Goal: Task Accomplishment & Management: Manage account settings

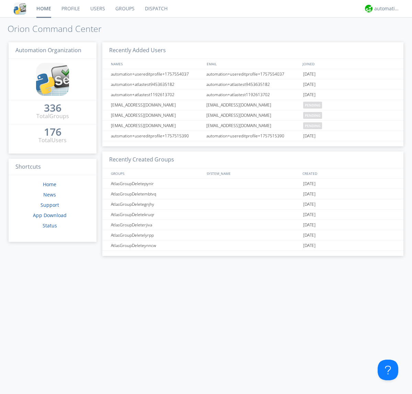
click at [124, 9] on link "Groups" at bounding box center [125, 8] width 30 height 17
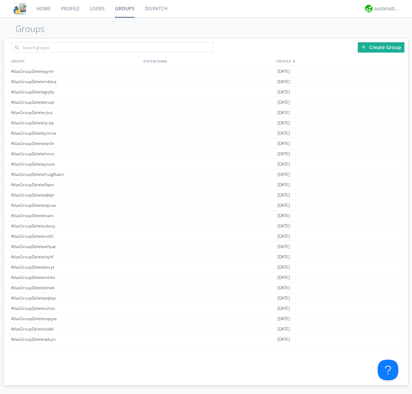
click at [381, 47] on div "Create Group" at bounding box center [381, 47] width 47 height 10
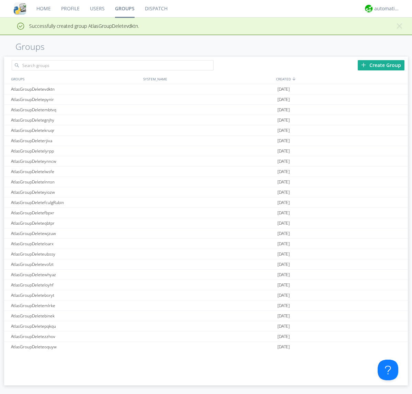
click at [124, 9] on link "Groups" at bounding box center [125, 8] width 30 height 17
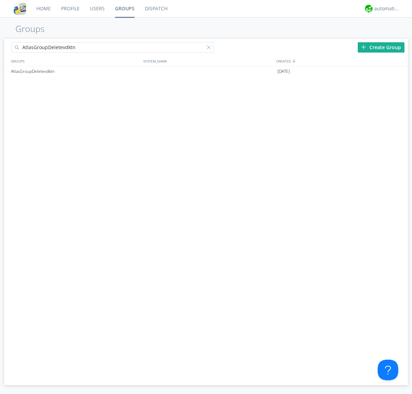
type input "AtlasGroupDeletevdktn"
click at [210, 48] on div at bounding box center [210, 48] width 7 height 7
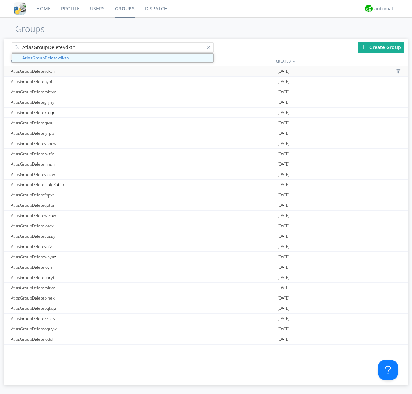
type input "AtlasGroupDeletevdktn"
click at [75, 71] on div "AtlasGroupDeletevdktn" at bounding box center [75, 71] width 132 height 10
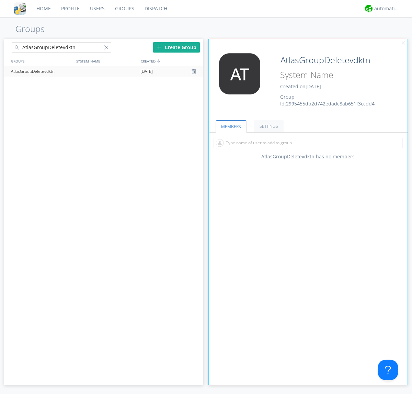
click at [268, 126] on link "SETTINGS" at bounding box center [269, 126] width 30 height 12
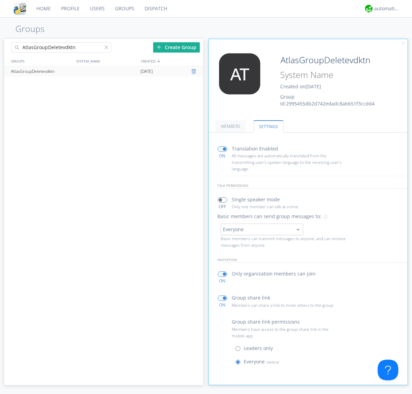
click at [194, 71] on div at bounding box center [194, 71] width 7 height 5
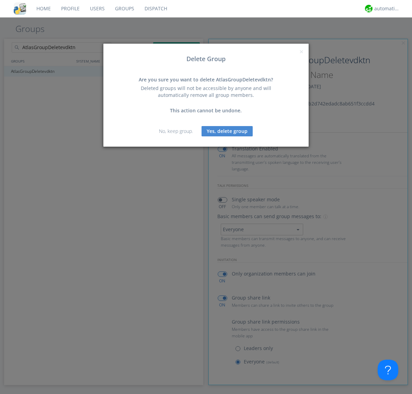
click at [227, 131] on button "Yes, delete group" at bounding box center [227, 131] width 51 height 10
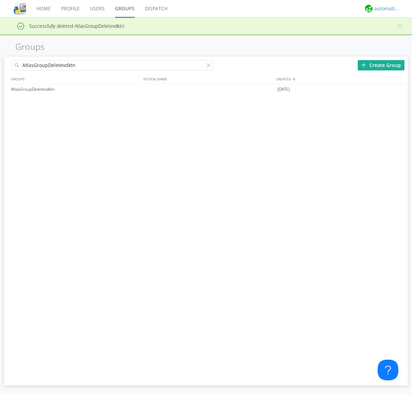
click at [385, 9] on div "automation+atlas" at bounding box center [387, 8] width 26 height 7
